Goal: Obtain resource: Download file/media

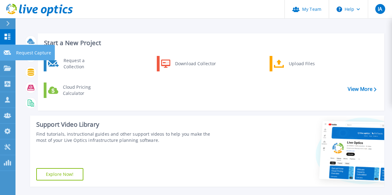
click at [15, 52] on div "Request Capture" at bounding box center [35, 52] width 40 height 15
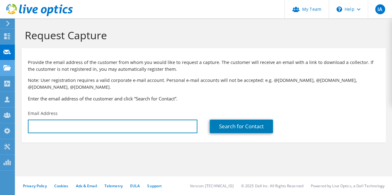
type input "[EMAIL_ADDRESS][DOMAIN_NAME]"
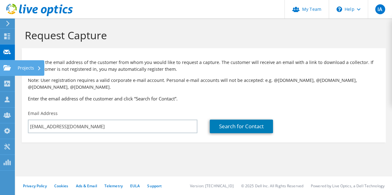
click at [6, 70] on use at bounding box center [6, 67] width 7 height 5
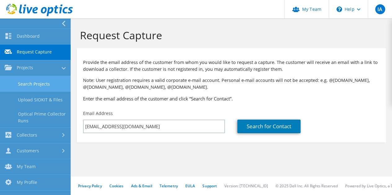
click at [24, 85] on link "Search Projects" at bounding box center [35, 84] width 71 height 16
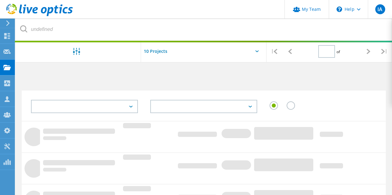
type input "1"
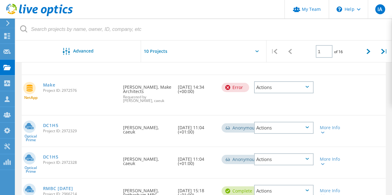
scroll to position [93, 0]
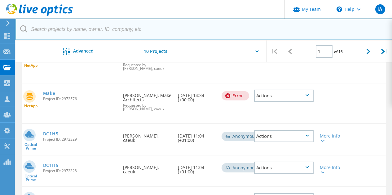
click at [73, 28] on input "text" at bounding box center [203, 30] width 377 height 22
type input "bhf"
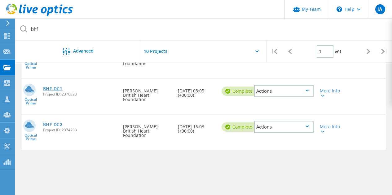
click at [56, 90] on link "BHF DC1" at bounding box center [53, 89] width 20 height 4
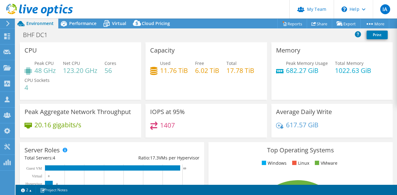
select select "USEast"
select select "USD"
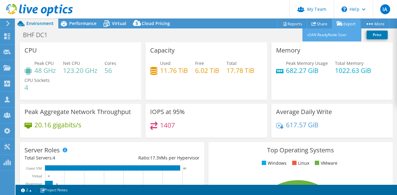
click at [343, 25] on link "Export" at bounding box center [345, 24] width 29 height 10
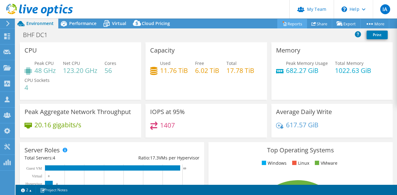
click at [282, 23] on icon at bounding box center [284, 23] width 5 height 5
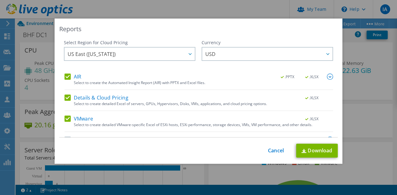
drag, startPoint x: 70, startPoint y: 75, endPoint x: 69, endPoint y: 80, distance: 5.7
click at [70, 75] on label "AIR" at bounding box center [72, 77] width 17 height 6
click at [0, 0] on input "AIR" at bounding box center [0, 0] width 0 height 0
click at [68, 97] on label "Details & Cloud Pricing" at bounding box center [96, 98] width 64 height 6
click at [0, 0] on input "Details & Cloud Pricing" at bounding box center [0, 0] width 0 height 0
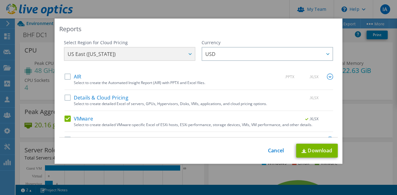
click at [68, 116] on label "VMware" at bounding box center [78, 119] width 28 height 6
click at [0, 0] on input "VMware" at bounding box center [0, 0] width 0 height 0
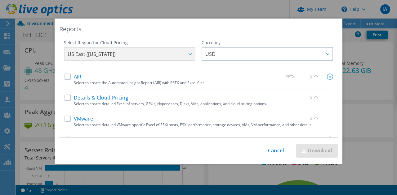
scroll to position [15, 0]
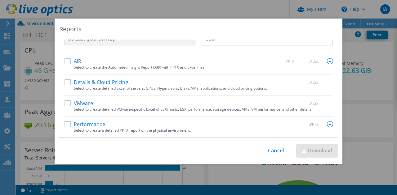
click at [64, 102] on label "VMware" at bounding box center [78, 103] width 28 height 6
click at [0, 0] on input "VMware" at bounding box center [0, 0] width 0 height 0
click at [313, 149] on link "Download" at bounding box center [317, 151] width 42 height 14
